Goal: Check status: Check status

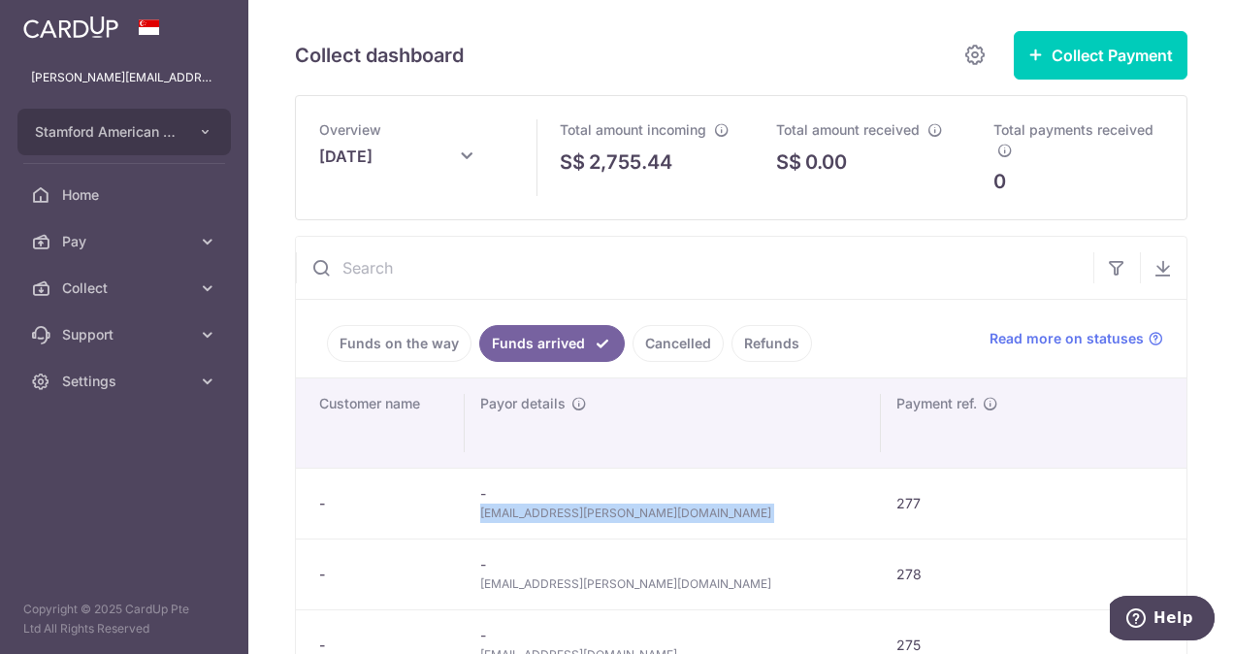
scroll to position [80, 0]
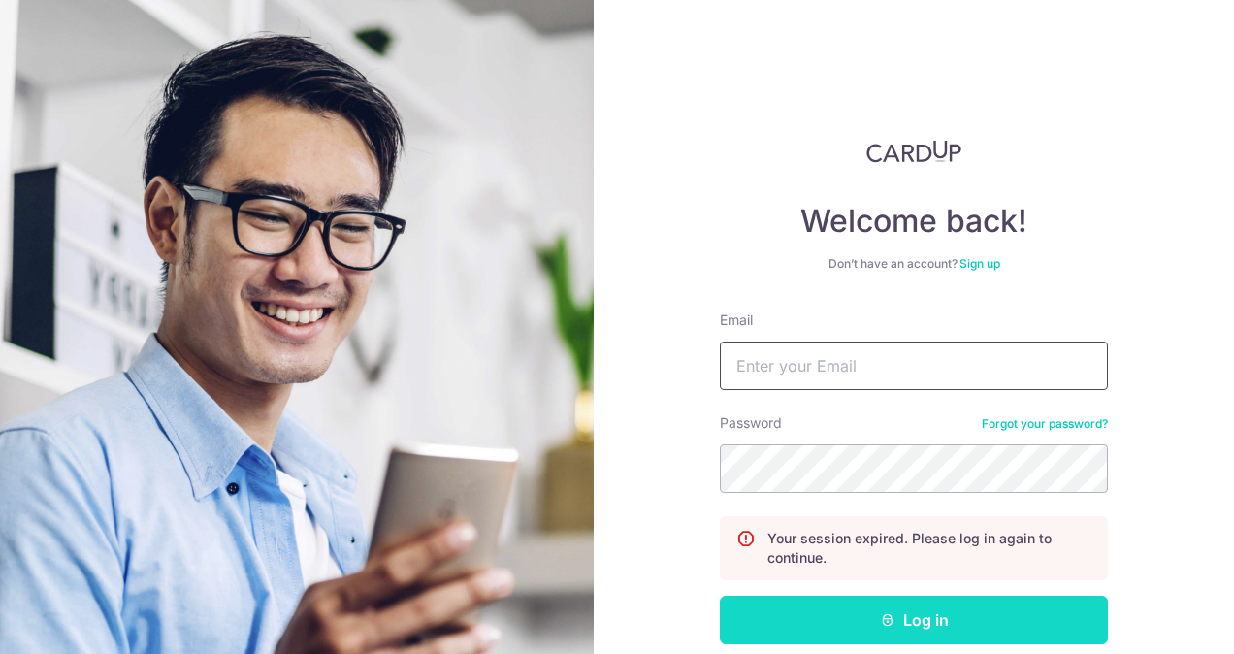
type input "[PERSON_NAME][EMAIL_ADDRESS][PERSON_NAME][DOMAIN_NAME]"
click at [815, 609] on button "Log in" at bounding box center [914, 620] width 388 height 49
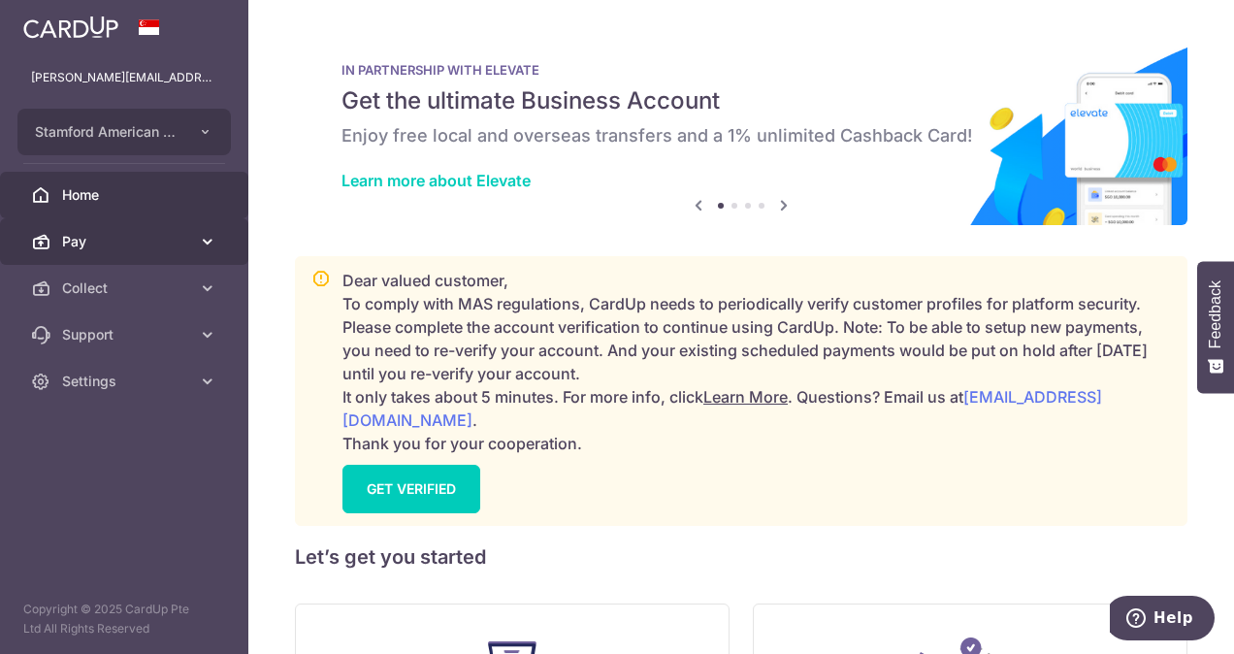
click at [137, 243] on span "Pay" at bounding box center [126, 241] width 128 height 19
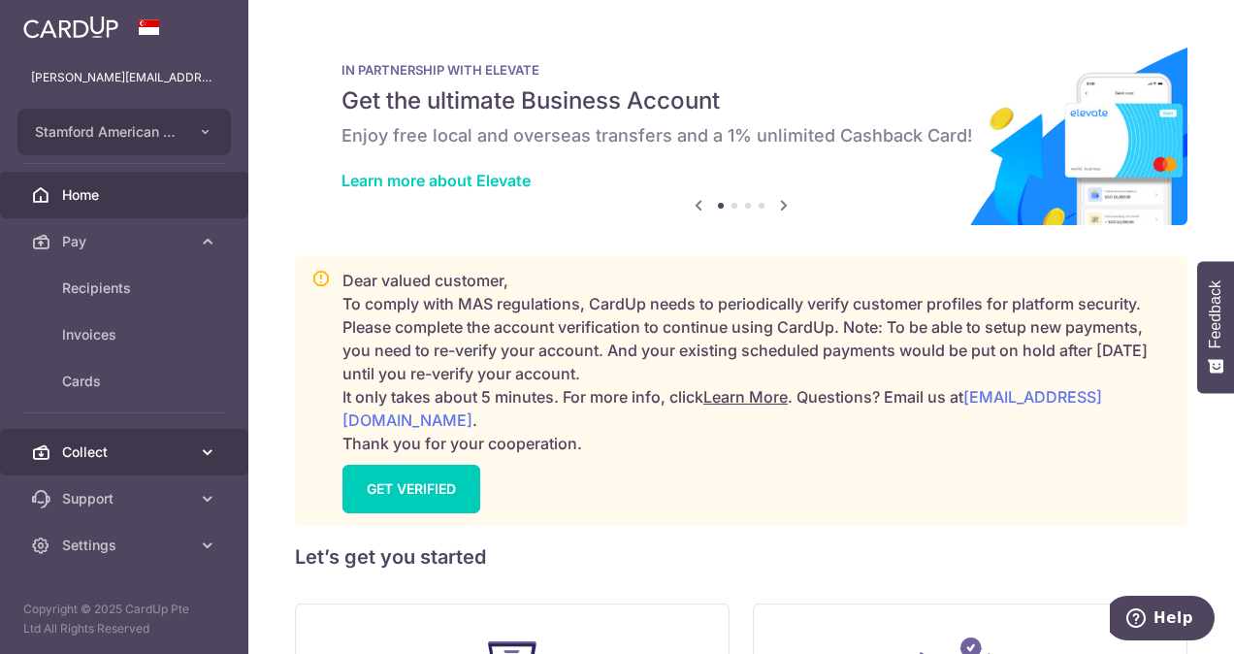
click at [112, 459] on span "Collect" at bounding box center [126, 451] width 128 height 19
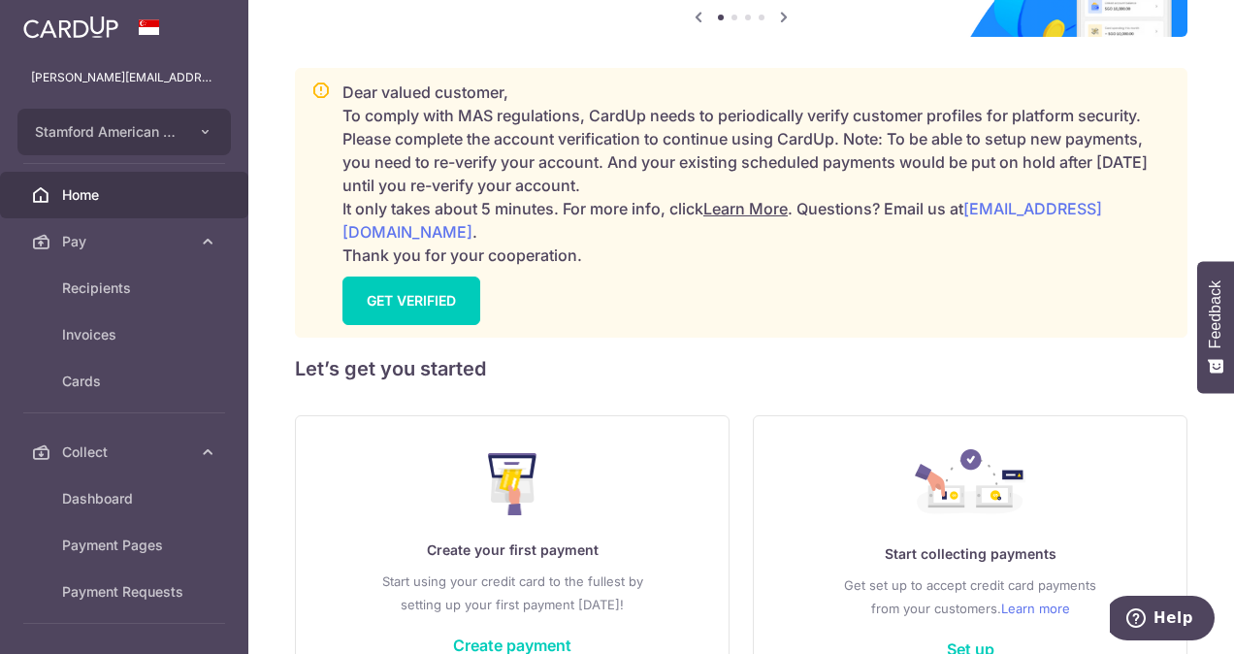
scroll to position [291, 0]
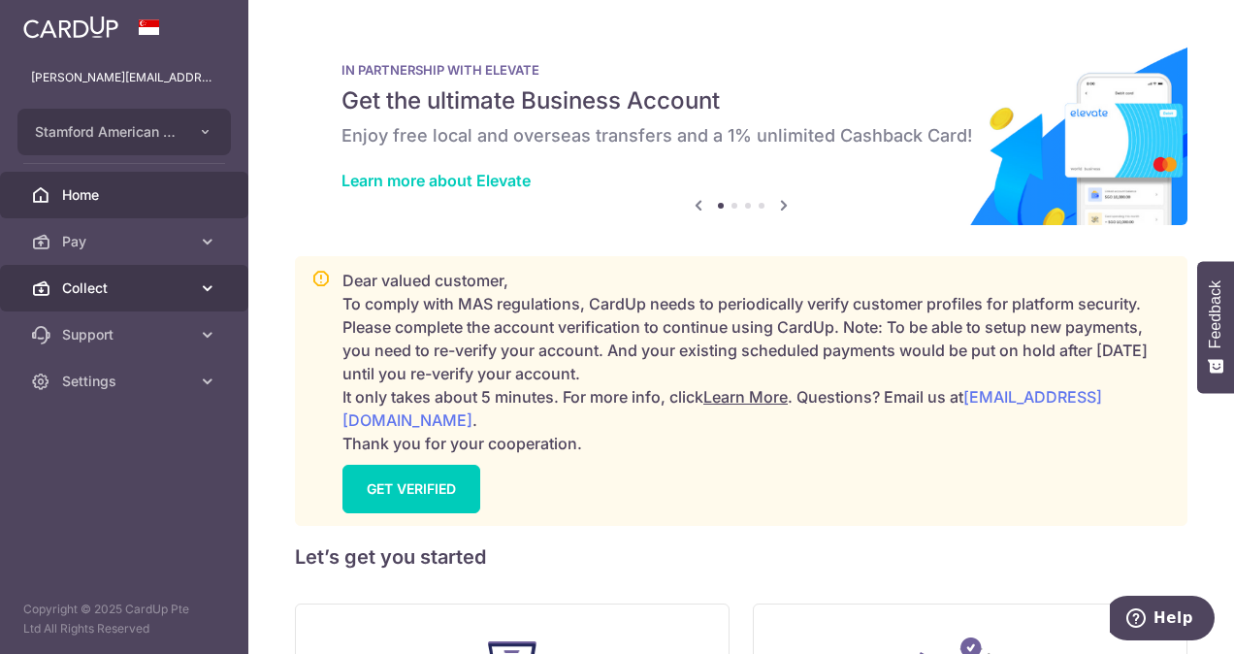
click at [176, 268] on link "Collect" at bounding box center [124, 288] width 248 height 47
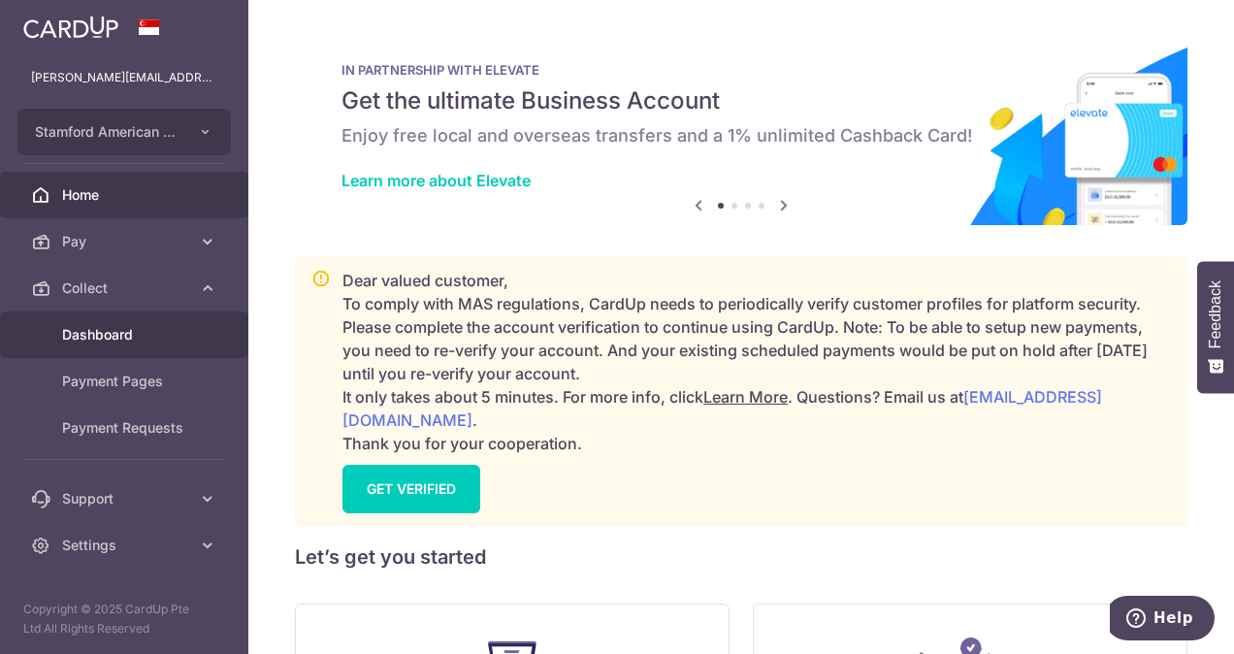
click at [137, 328] on span "Dashboard" at bounding box center [126, 334] width 128 height 19
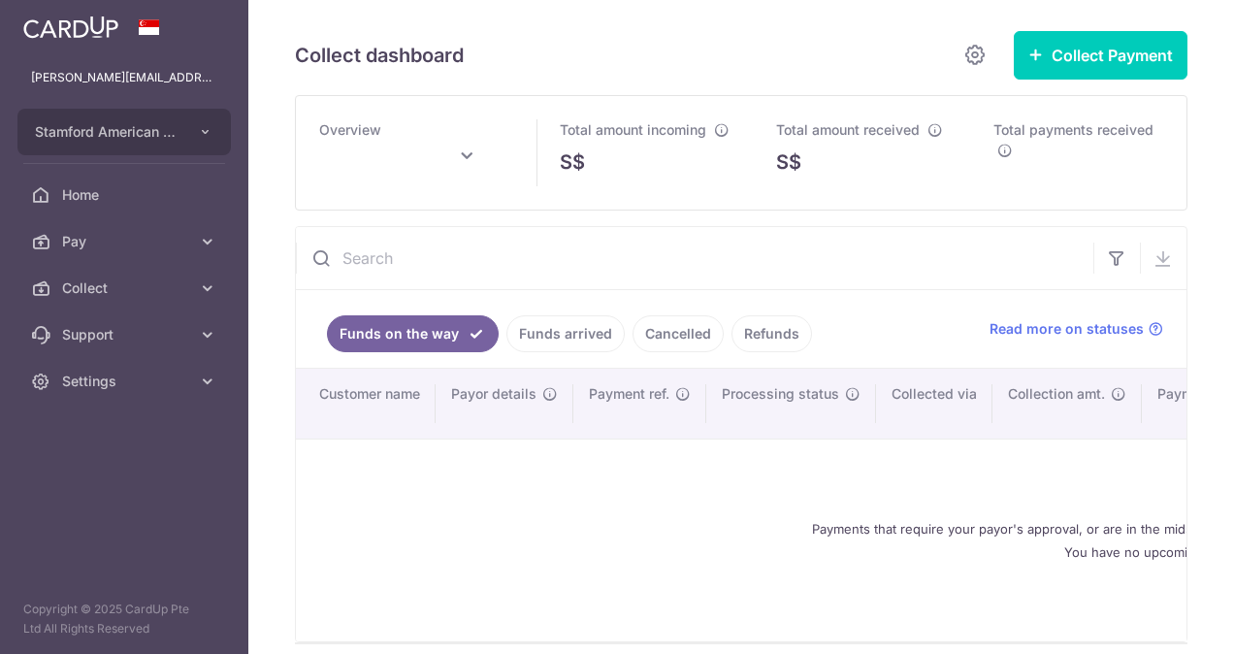
scroll to position [194, 0]
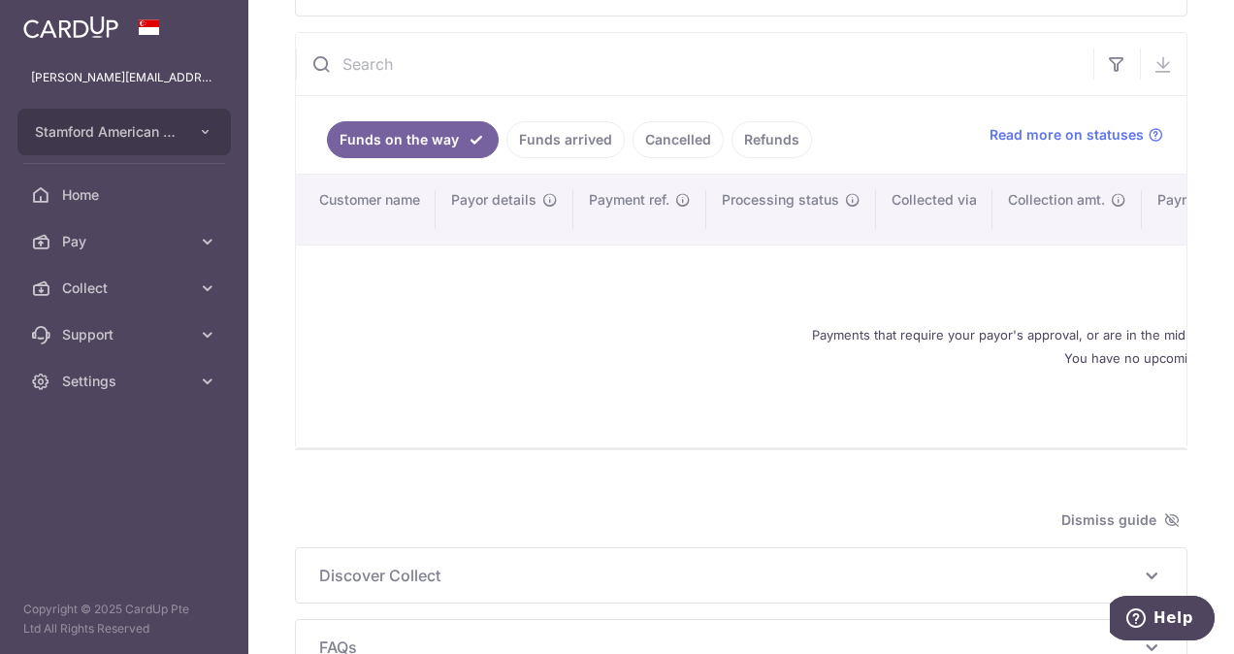
click at [540, 146] on link "Funds arrived" at bounding box center [566, 139] width 118 height 37
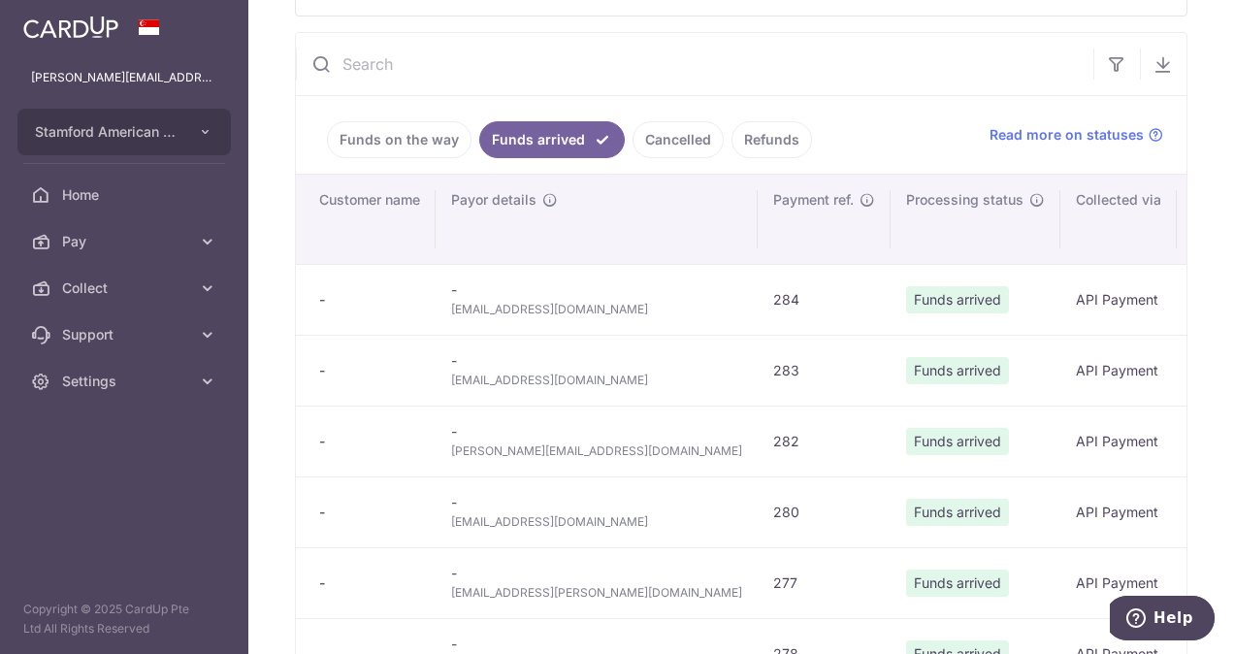
click at [533, 312] on span "justinchar@gmail.com" at bounding box center [596, 309] width 291 height 19
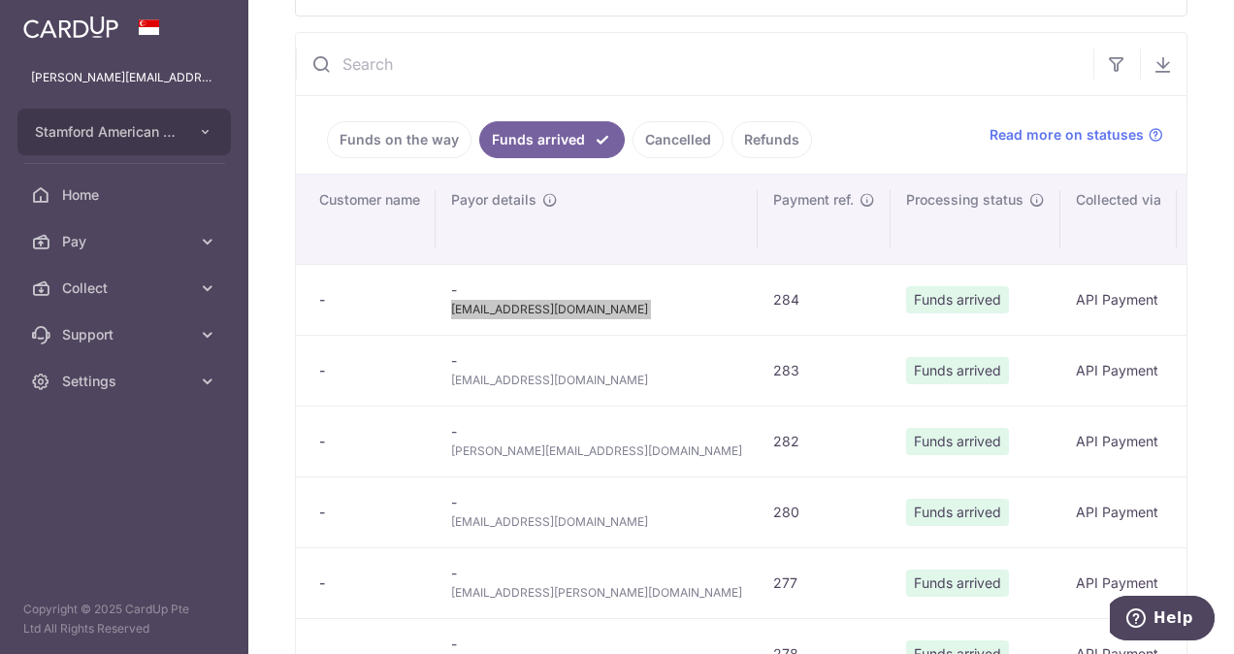
type input "September 2025"
